Goal: Transaction & Acquisition: Purchase product/service

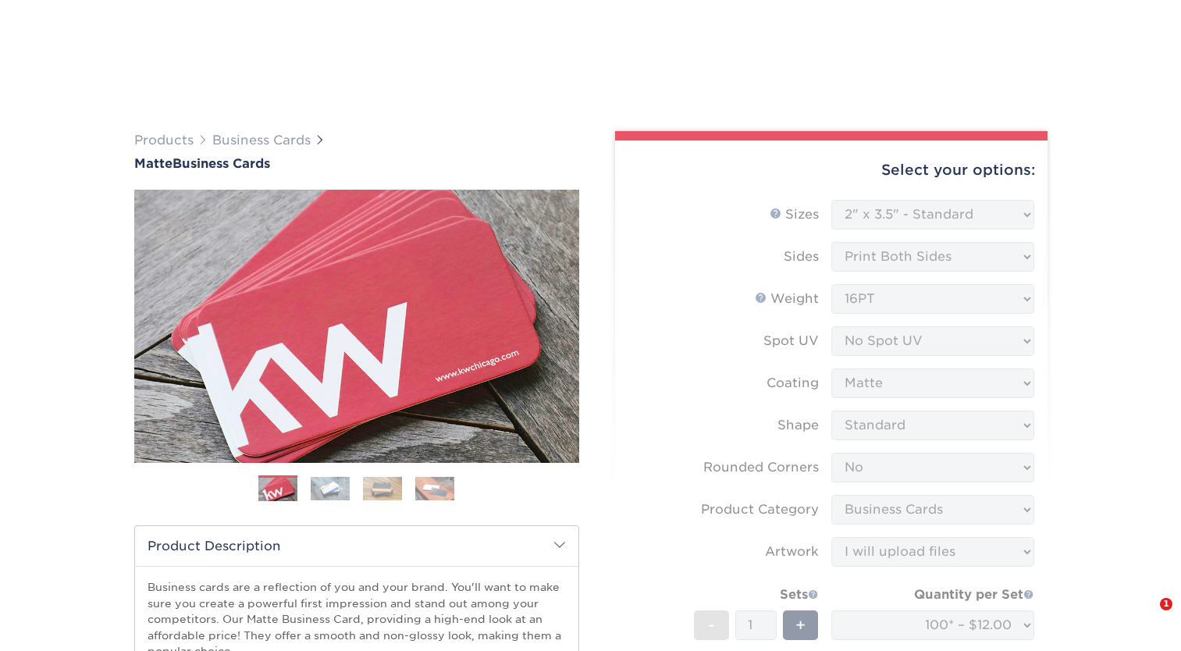
select select "2.00x3.50"
select select "0"
select select "3b5148f1-0588-4f88-a218-97bcfdce65c1"
select select "upload"
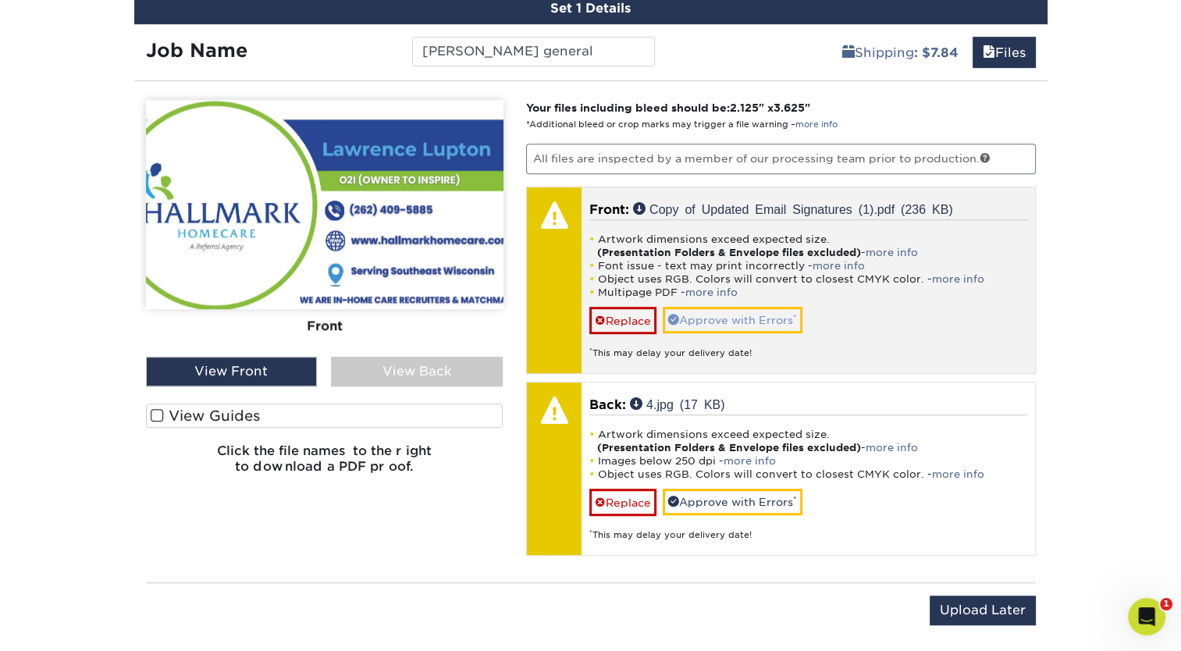
scroll to position [930, 0]
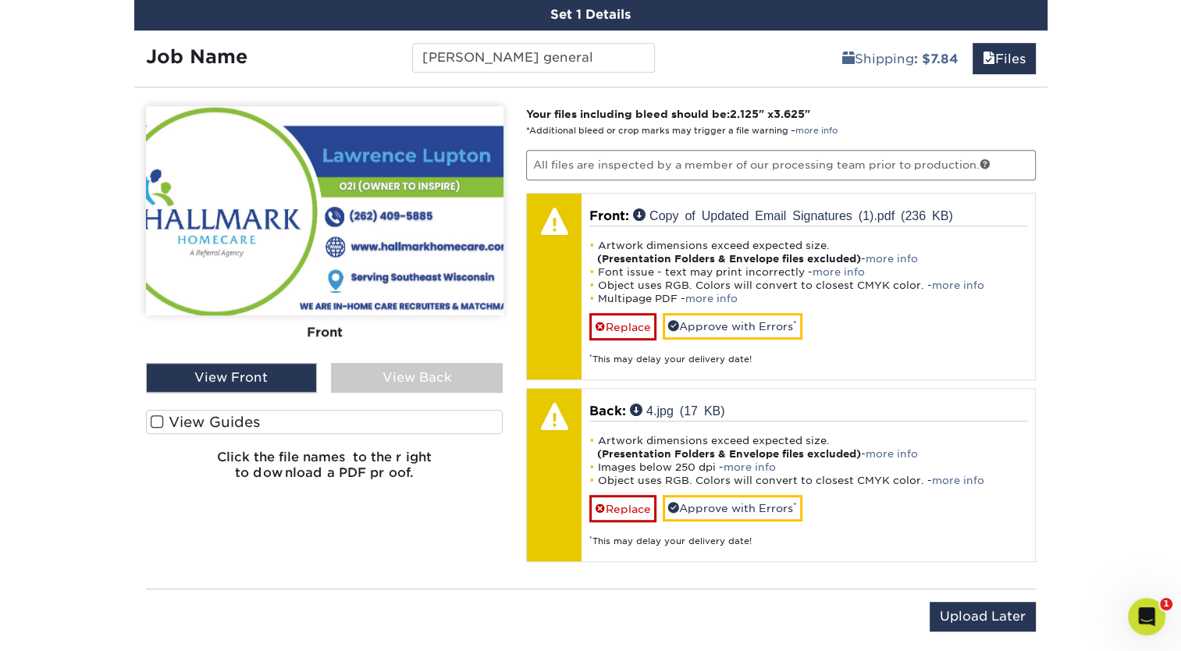
click at [238, 421] on label "View Guides" at bounding box center [324, 422] width 357 height 24
click at [0, 0] on input "View Guides" at bounding box center [0, 0] width 0 height 0
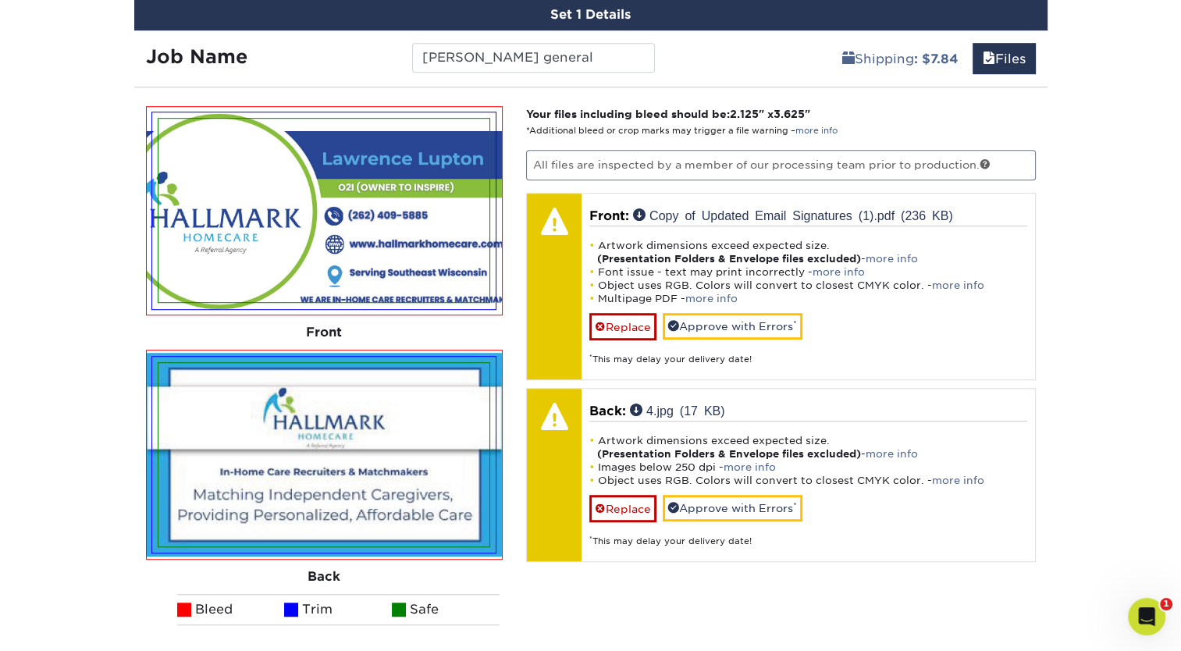
click at [396, 253] on img at bounding box center [323, 210] width 331 height 183
click at [339, 233] on img at bounding box center [323, 210] width 331 height 183
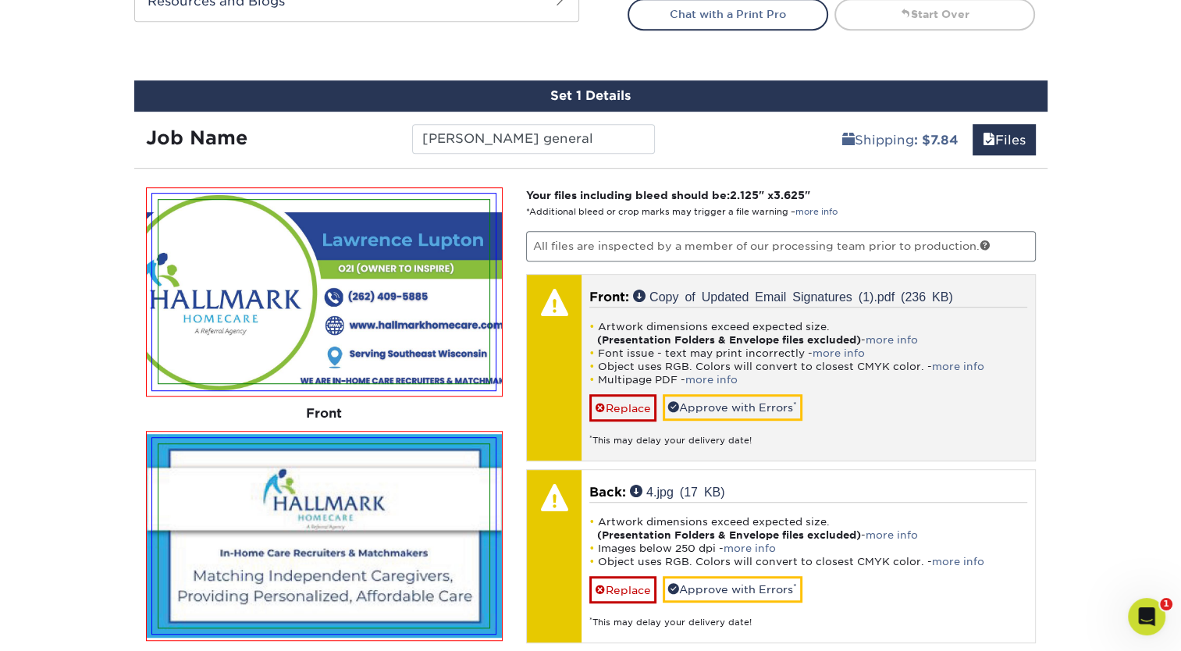
scroll to position [840, 0]
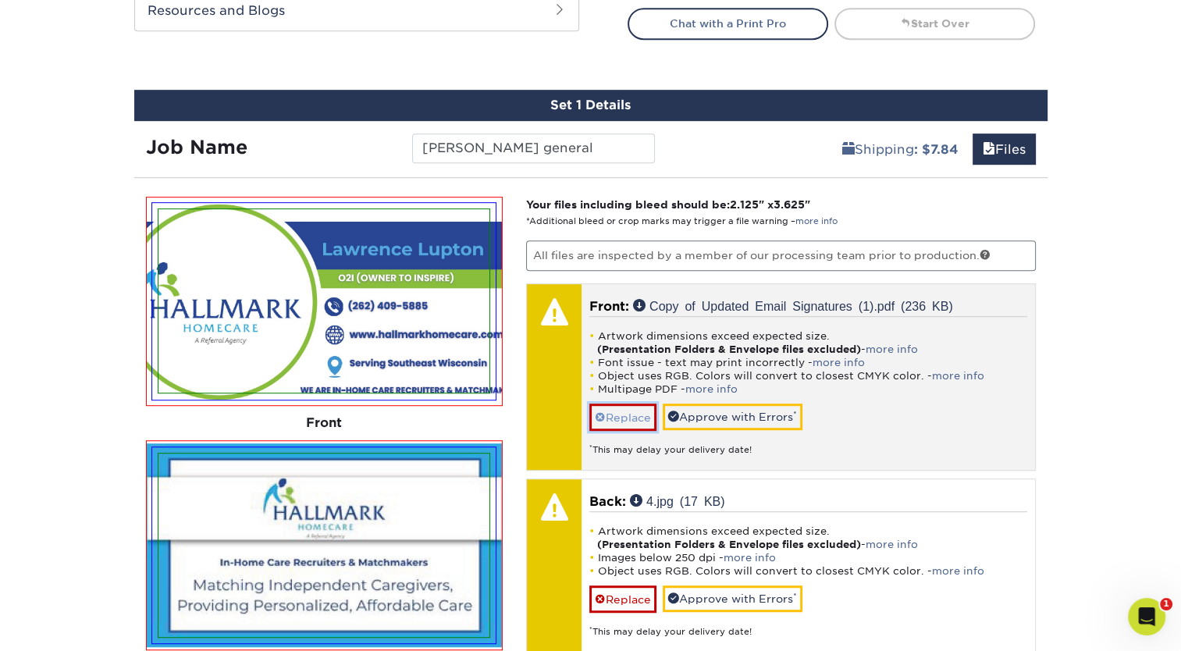
click at [627, 414] on link "Replace" at bounding box center [622, 416] width 67 height 27
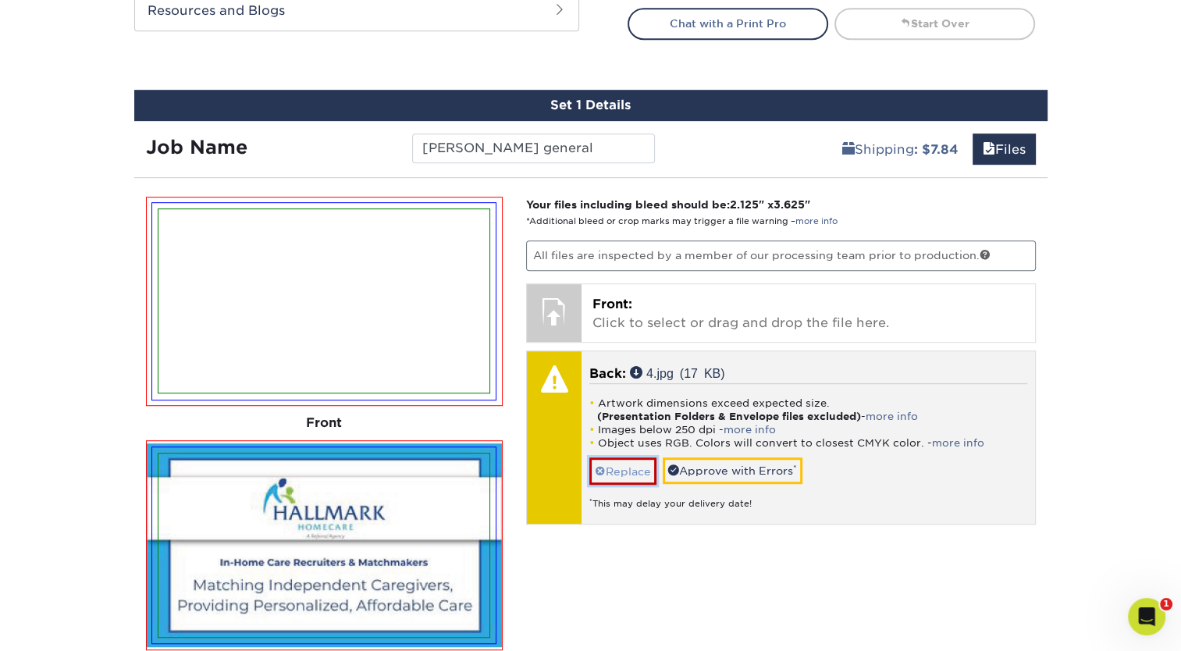
click at [624, 470] on link "Replace" at bounding box center [622, 470] width 67 height 27
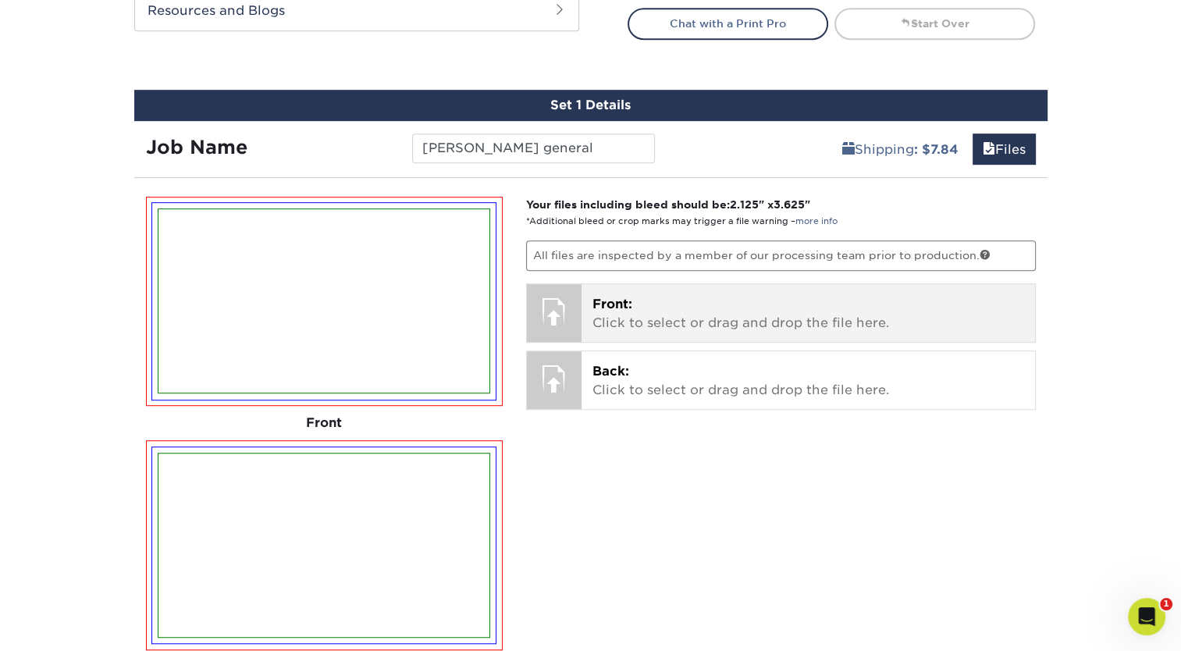
click at [666, 320] on p "Front: Click to select or drag and drop the file here." at bounding box center [808, 313] width 432 height 37
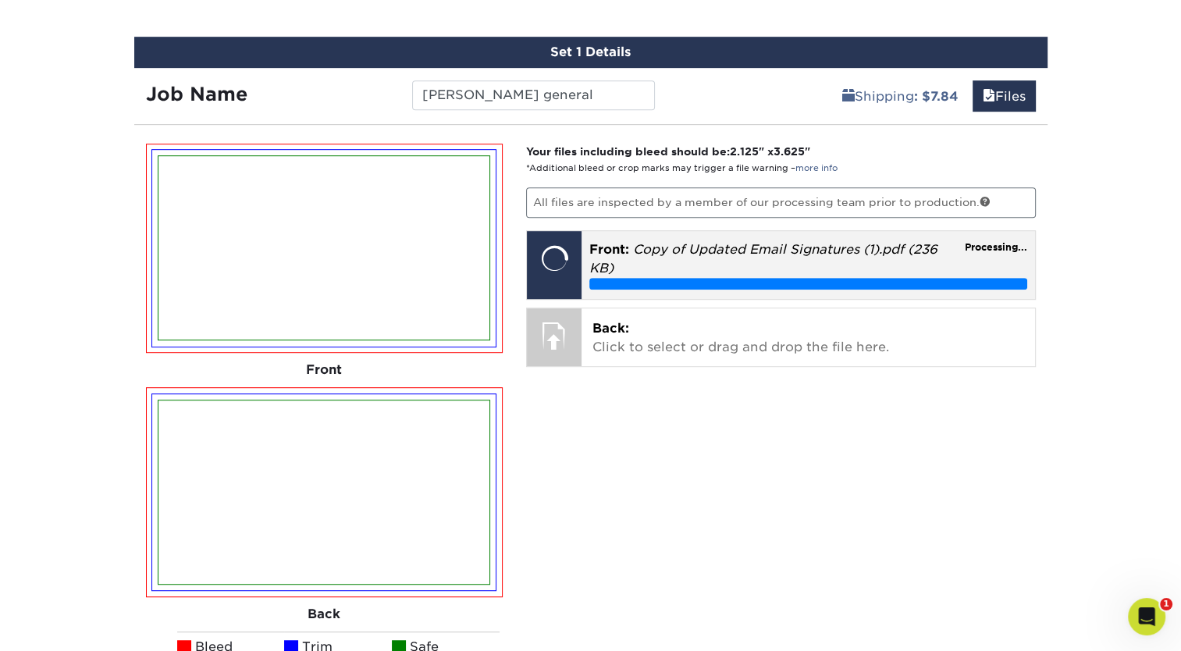
scroll to position [895, 0]
